Goal: Find contact information: Find contact information

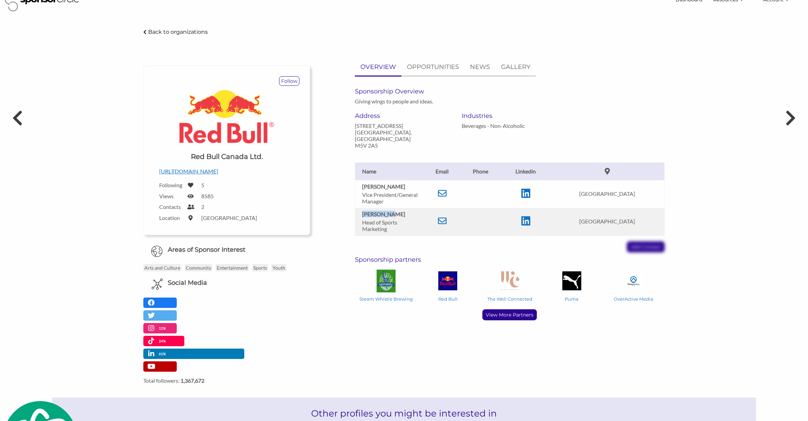
scroll to position [17, 0]
click at [19, 121] on icon at bounding box center [17, 117] width 13 height 21
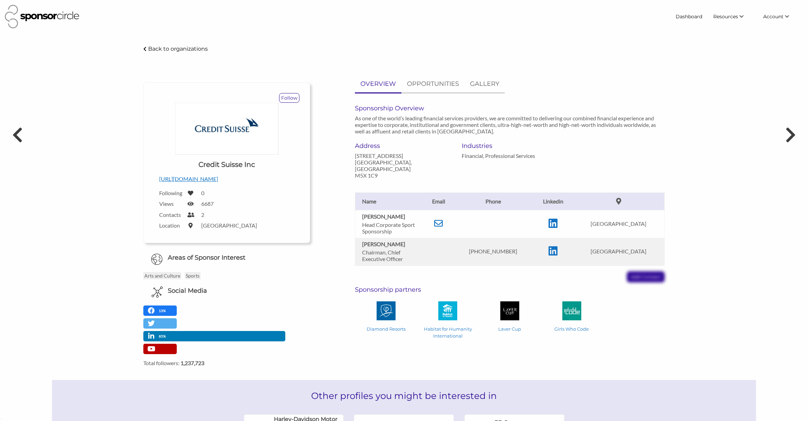
scroll to position [10007, 0]
click at [179, 46] on p "Back to organizations" at bounding box center [178, 49] width 60 height 7
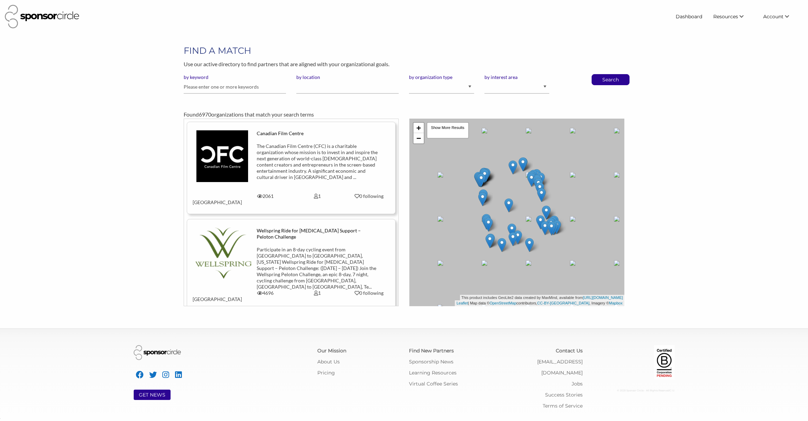
scroll to position [10007, 0]
click at [237, 86] on input "text" at bounding box center [235, 86] width 102 height 13
type input "costco"
click at [599, 81] on p "Search" at bounding box center [610, 79] width 23 height 10
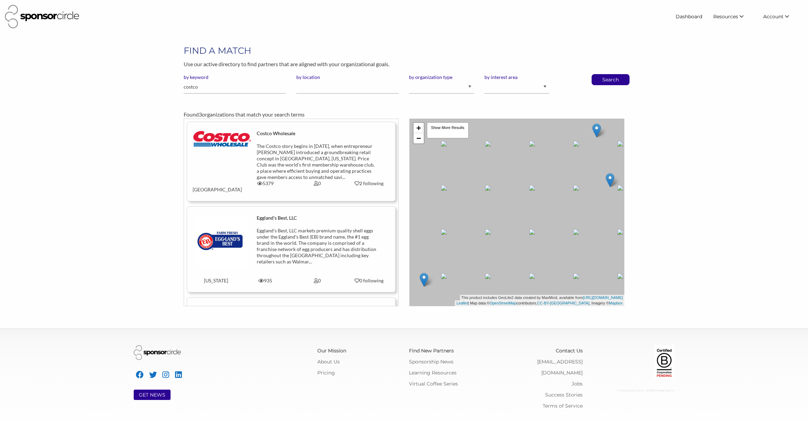
click at [266, 158] on div "The Costco story begins in 1976, when entrepreneur Sol Price introduced a groun…" at bounding box center [317, 161] width 121 height 37
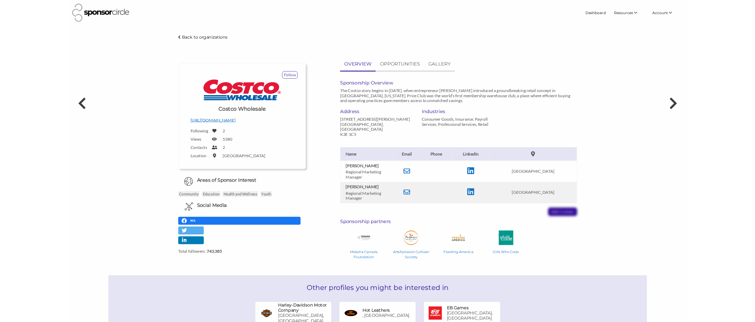
scroll to position [10007, 0]
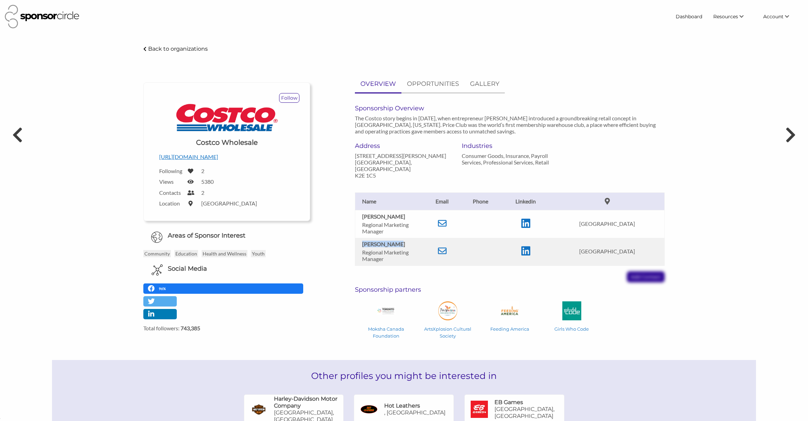
drag, startPoint x: 361, startPoint y: 237, endPoint x: 395, endPoint y: 238, distance: 34.1
type textarea "[PERSON_NAME]"
click at [396, 238] on td "Ken Saumure Regional Marketing Manager" at bounding box center [389, 252] width 69 height 28
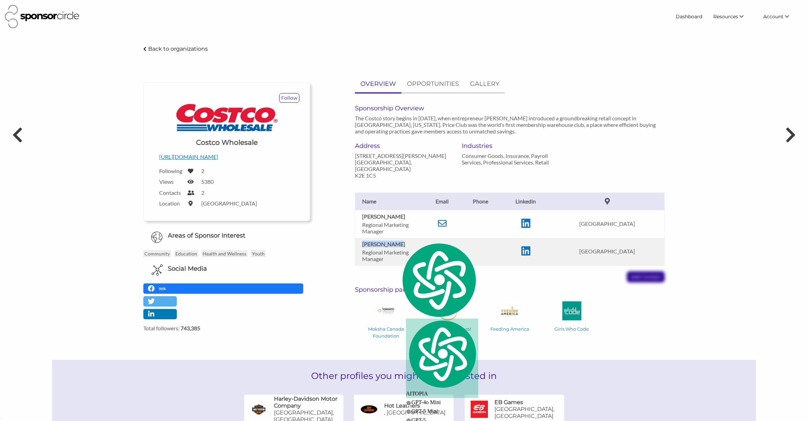
copy b "Ken Saumure"
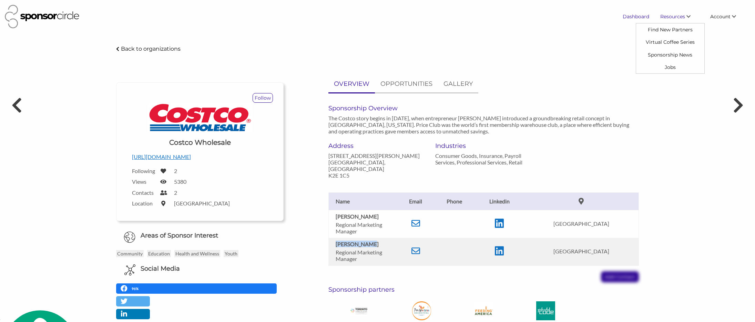
click at [632, 17] on link "Dashboard" at bounding box center [636, 16] width 38 height 12
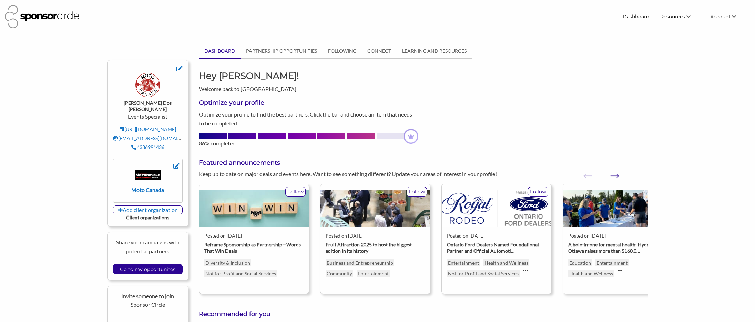
scroll to position [10106, 0]
click at [163, 264] on input "Go to my opportunites" at bounding box center [148, 269] width 62 height 10
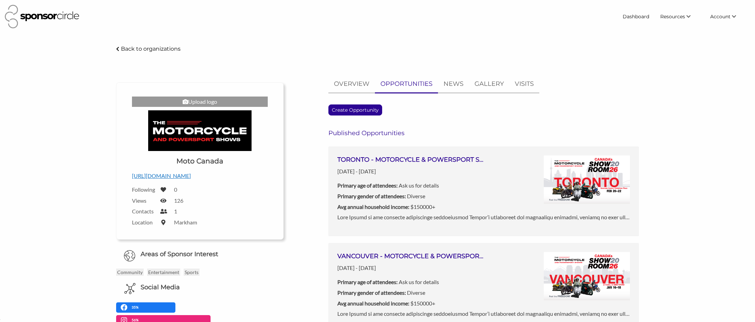
scroll to position [10106, 0]
click at [358, 87] on p "OVERVIEW" at bounding box center [352, 84] width 36 height 10
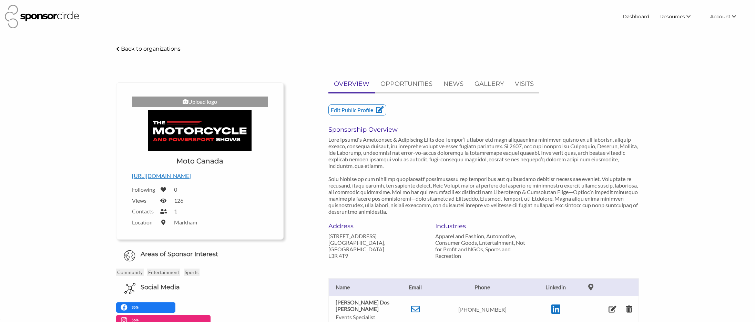
click at [198, 140] on img at bounding box center [199, 130] width 103 height 41
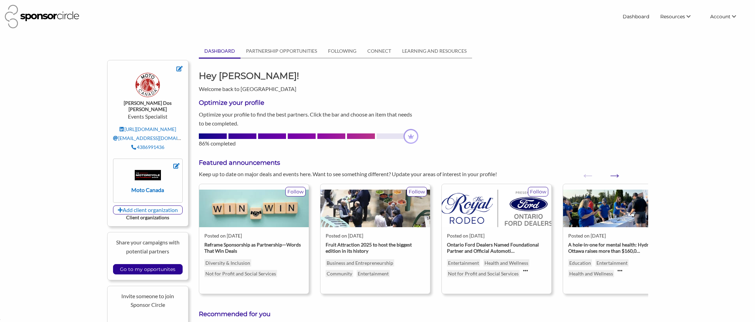
scroll to position [10106, 0]
click at [148, 91] on img at bounding box center [147, 85] width 24 height 24
click at [157, 186] on strong "Moto Canada" at bounding box center [147, 189] width 33 height 7
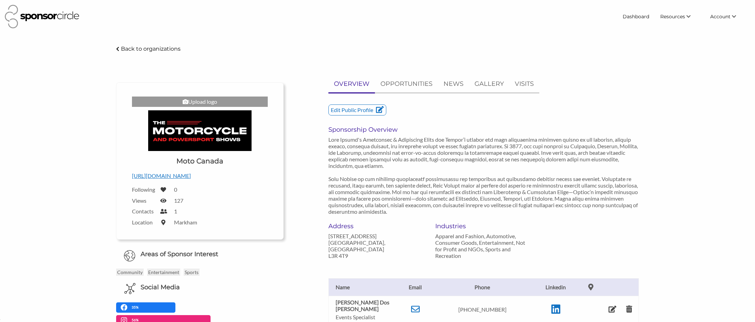
scroll to position [10106, 0]
click at [417, 89] on link "OPPORTUNITIES" at bounding box center [406, 83] width 63 height 17
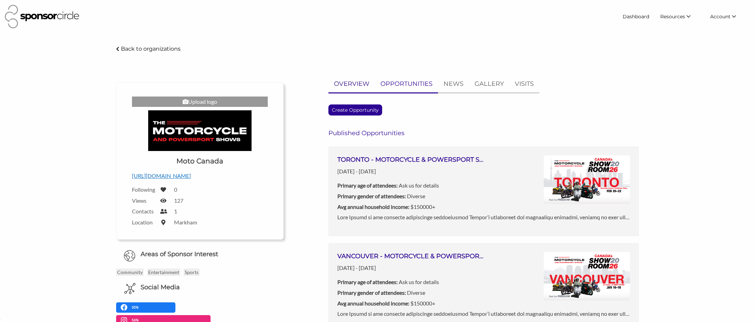
click at [353, 82] on p "OVERVIEW" at bounding box center [352, 84] width 36 height 10
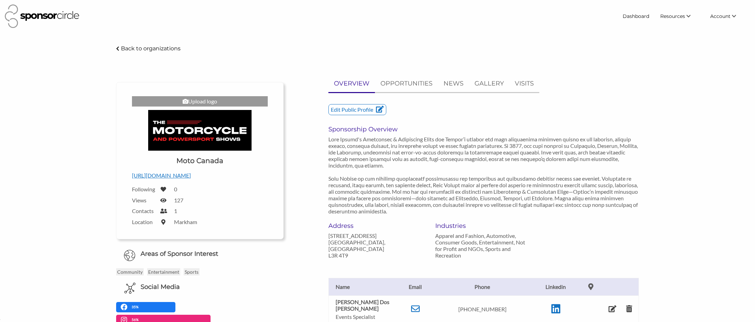
scroll to position [0, 0]
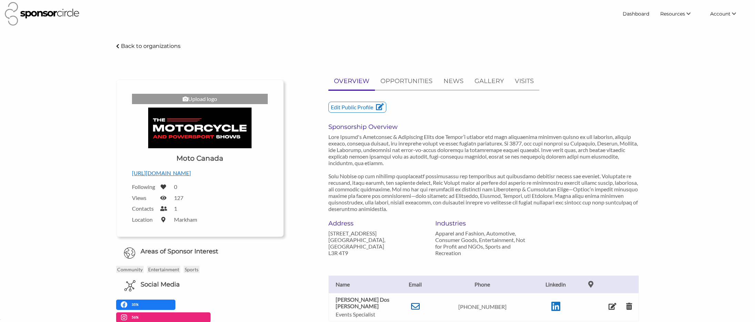
click at [418, 307] on td at bounding box center [415, 307] width 36 height 28
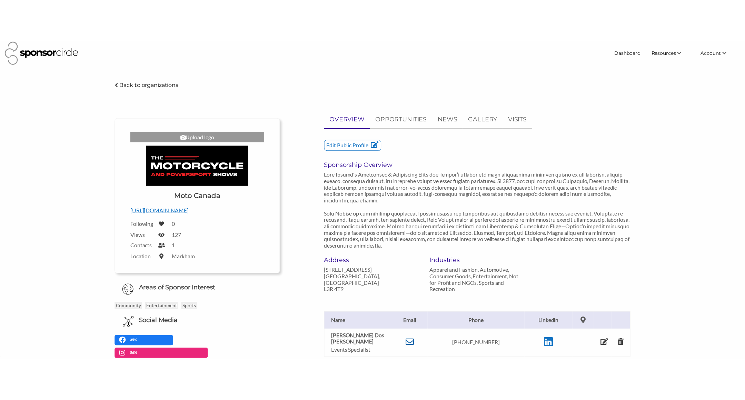
scroll to position [8, 0]
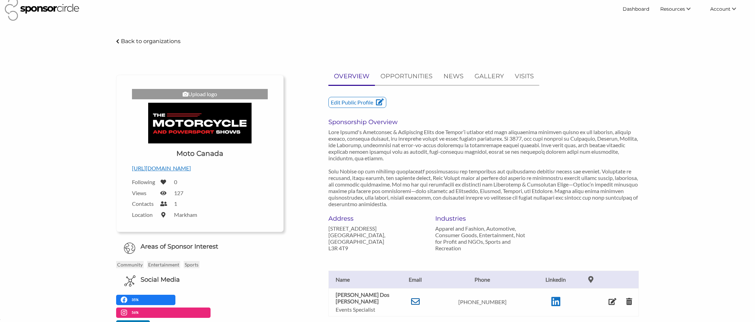
click at [416, 303] on link at bounding box center [415, 302] width 9 height 7
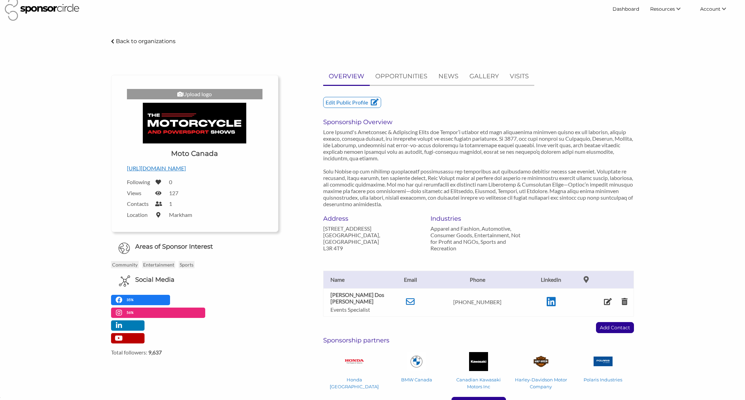
scroll to position [8, 0]
click at [161, 42] on p "Back to organizations" at bounding box center [146, 41] width 60 height 7
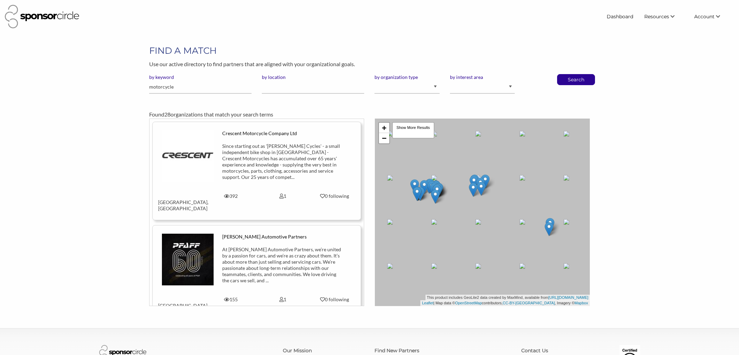
scroll to position [10072, 0]
click at [222, 88] on input "motorcycle" at bounding box center [200, 86] width 102 height 13
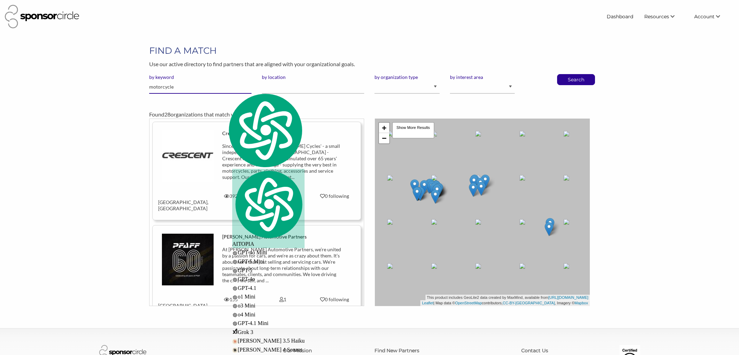
click at [222, 88] on input "motorcycle" at bounding box center [200, 86] width 102 height 13
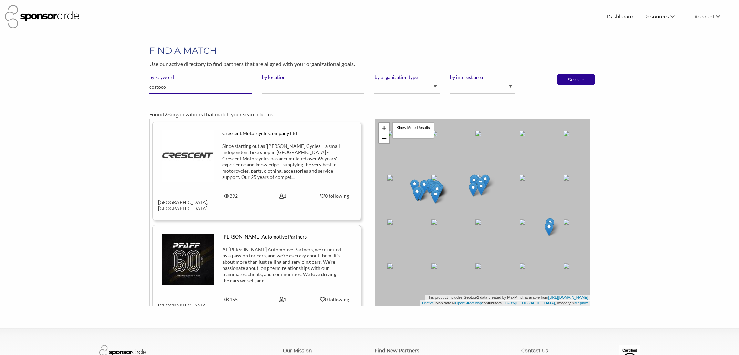
type input "costoco"
click at [565, 74] on button "Search" at bounding box center [576, 79] width 23 height 10
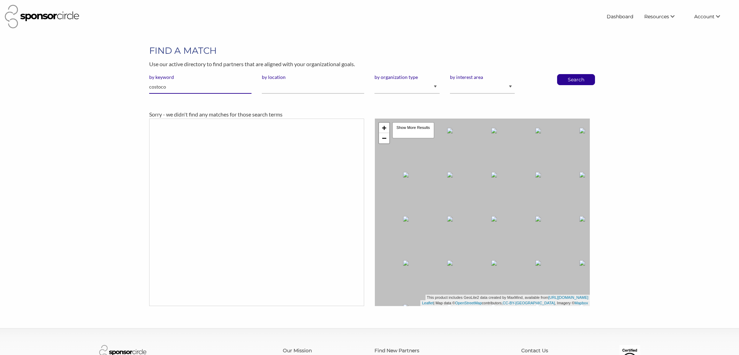
click at [162, 87] on input "costoco" at bounding box center [200, 86] width 102 height 13
type input "costo"
click at [565, 74] on button "Search" at bounding box center [576, 79] width 23 height 10
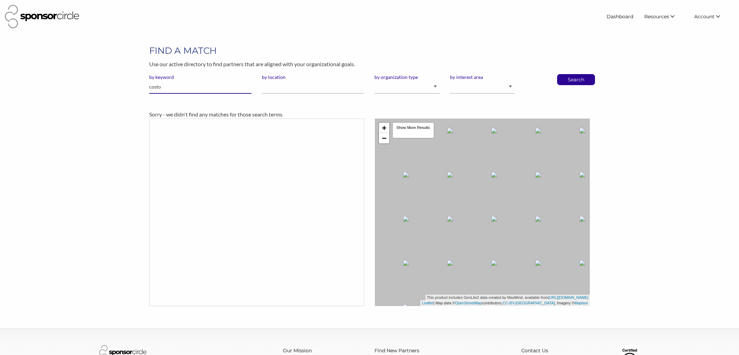
click at [237, 90] on input "costo" at bounding box center [200, 86] width 102 height 13
click at [565, 74] on button "Search" at bounding box center [576, 79] width 23 height 10
drag, startPoint x: 568, startPoint y: 80, endPoint x: 572, endPoint y: 78, distance: 4.3
click at [568, 80] on p "Search" at bounding box center [576, 79] width 23 height 10
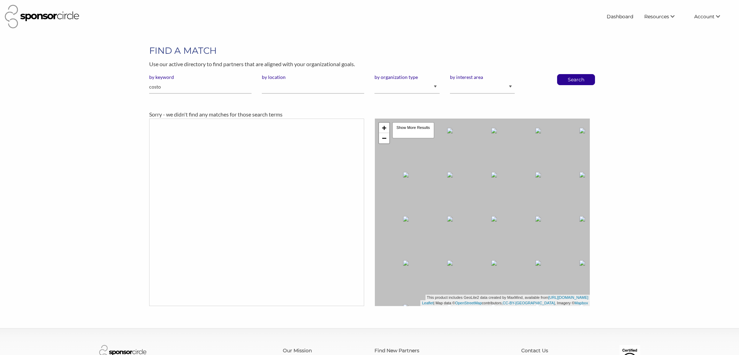
scroll to position [10072, 0]
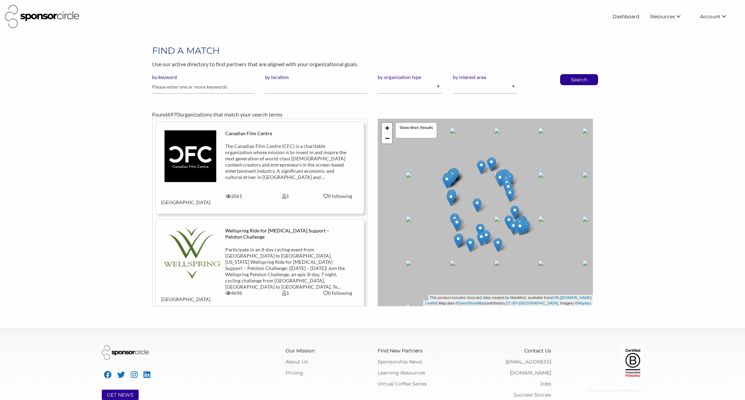
scroll to position [10028, 0]
click at [437, 89] on select "I am an event organizer seeking new partnerships with suppliers, exhibitors or …" at bounding box center [409, 86] width 65 height 13
select select "Property"
click at [377, 80] on select "I am an event organizer seeking new partnerships with suppliers, exhibitors or …" at bounding box center [409, 86] width 65 height 13
click at [184, 90] on input "text" at bounding box center [203, 86] width 102 height 13
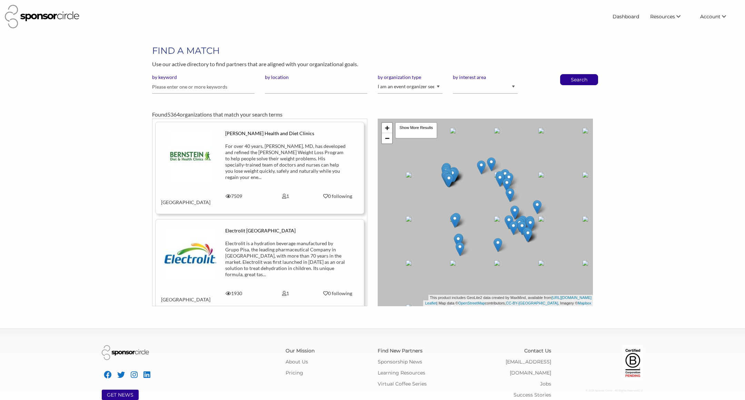
scroll to position [10028, 0]
click at [184, 90] on input "text" at bounding box center [203, 86] width 102 height 13
type input "costo"
click at [571, 83] on p "Search" at bounding box center [578, 79] width 23 height 10
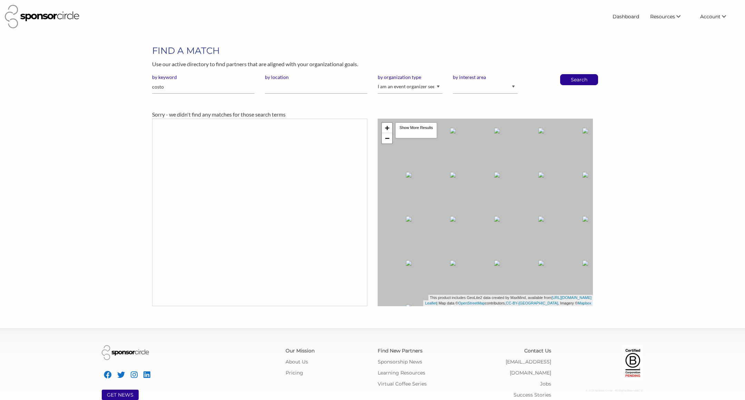
scroll to position [10028, 0]
click at [405, 90] on select "I am an event organizer seeking new partnerships with suppliers, exhibitors or …" at bounding box center [409, 86] width 65 height 13
click at [377, 80] on select "I am an event organizer seeking new partnerships with suppliers, exhibitors or …" at bounding box center [409, 86] width 65 height 13
click at [386, 81] on select "I am an event organizer seeking new partnerships with suppliers, exhibitors or …" at bounding box center [409, 86] width 65 height 13
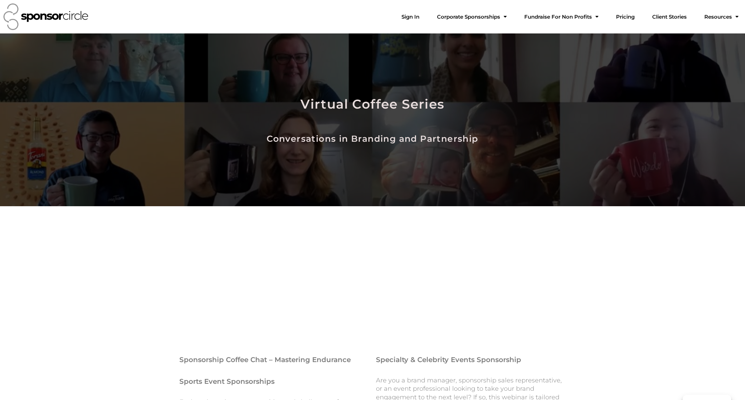
scroll to position [10026, 0]
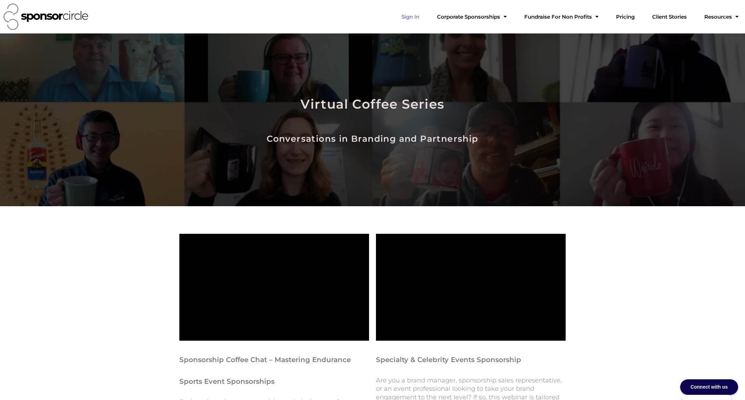
click at [425, 19] on link "Sign In" at bounding box center [410, 17] width 29 height 14
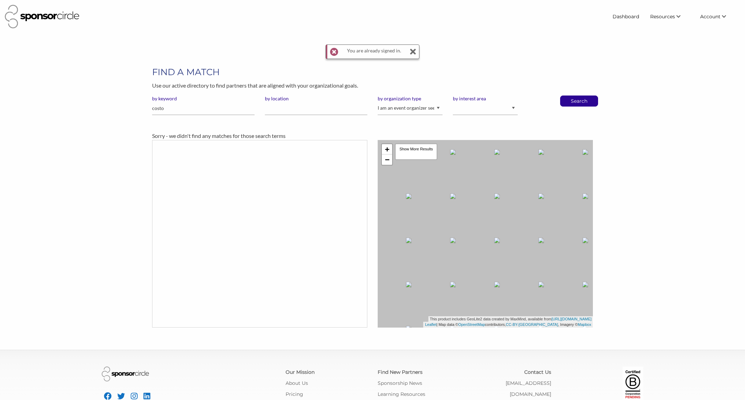
scroll to position [10028, 0]
click at [225, 112] on input "costo" at bounding box center [203, 108] width 102 height 13
click at [583, 101] on p "Search" at bounding box center [578, 101] width 23 height 10
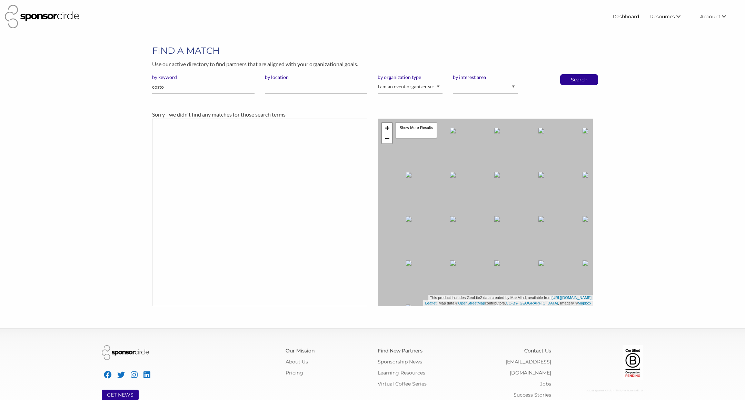
scroll to position [10028, 0]
click at [408, 90] on select "I am an event organizer seeking new partnerships with suppliers, exhibitors or …" at bounding box center [409, 86] width 65 height 13
select select
click at [377, 80] on select "I am an event organizer seeking new partnerships with suppliers, exhibitors or …" at bounding box center [409, 86] width 65 height 13
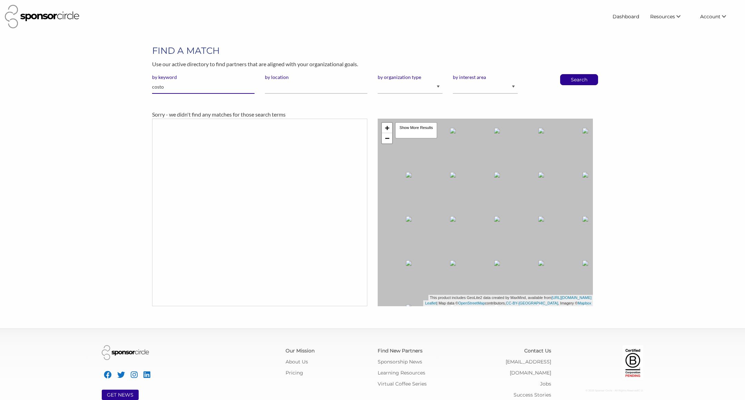
click at [215, 88] on input "costo" at bounding box center [203, 86] width 102 height 13
type input "coca"
click at [567, 74] on button "Search" at bounding box center [578, 79] width 23 height 10
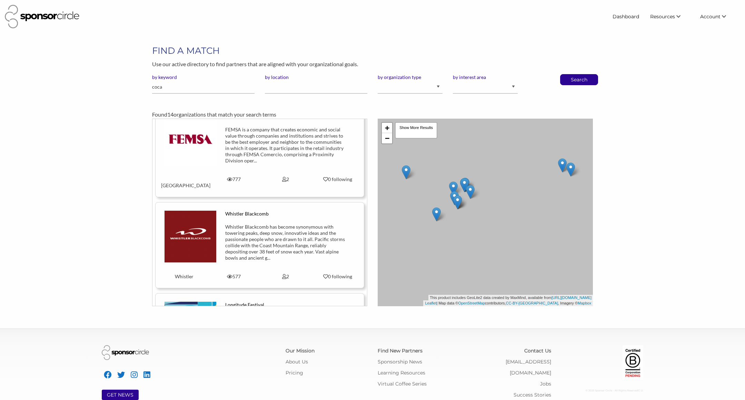
scroll to position [1071, 0]
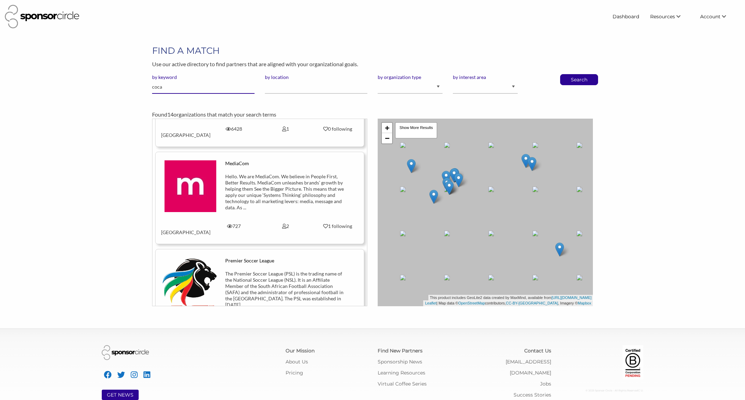
click at [175, 89] on input "coca" at bounding box center [203, 86] width 102 height 13
type input "costco"
click at [567, 74] on button "Search" at bounding box center [578, 79] width 23 height 10
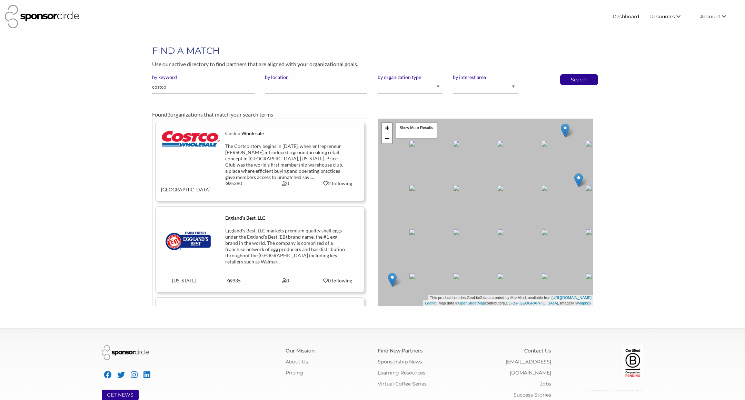
click at [283, 161] on div "The Costco story begins in 1976, when entrepreneur Sol Price introduced a groun…" at bounding box center [285, 161] width 121 height 37
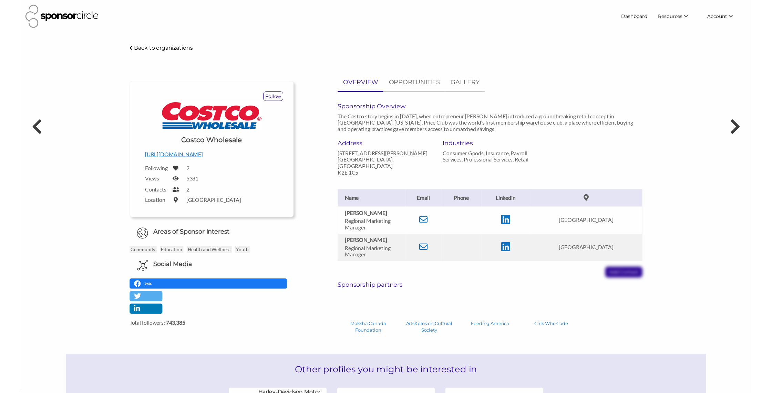
scroll to position [10028, 0]
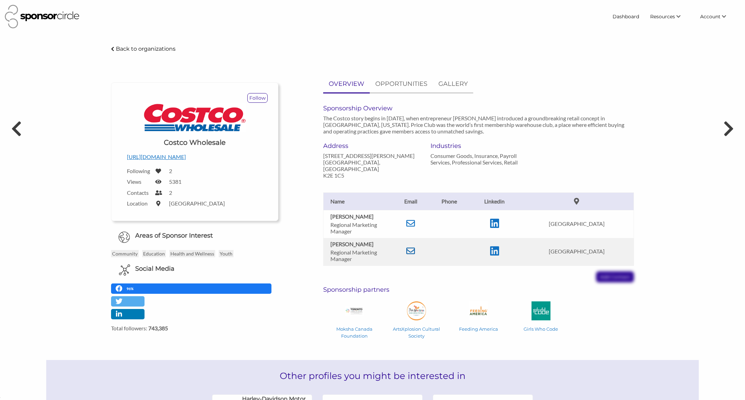
click at [415, 246] on icon at bounding box center [410, 250] width 9 height 9
